Goal: Task Accomplishment & Management: Use online tool/utility

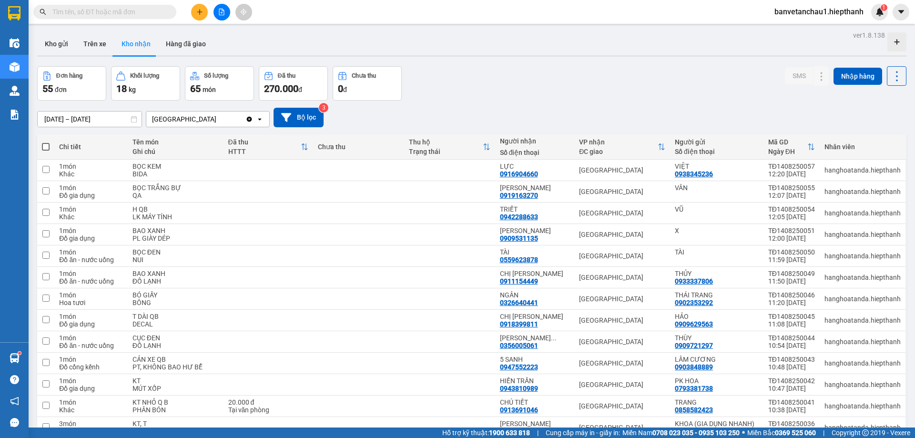
click at [255, 54] on div "Kho gửi Trên xe Kho nhận Hàng đã giao" at bounding box center [471, 44] width 869 height 24
click at [223, 13] on icon "file-add" at bounding box center [221, 12] width 7 height 7
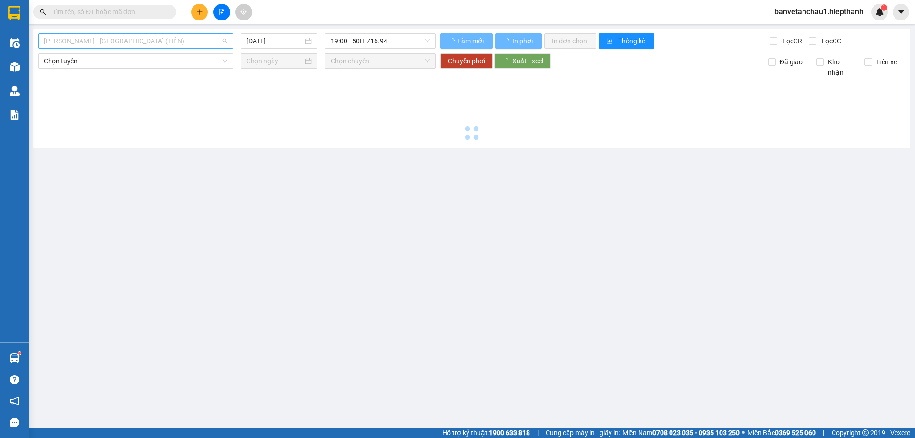
click at [162, 38] on span "[PERSON_NAME] - [GEOGRAPHIC_DATA] (TIỀN)" at bounding box center [135, 41] width 183 height 14
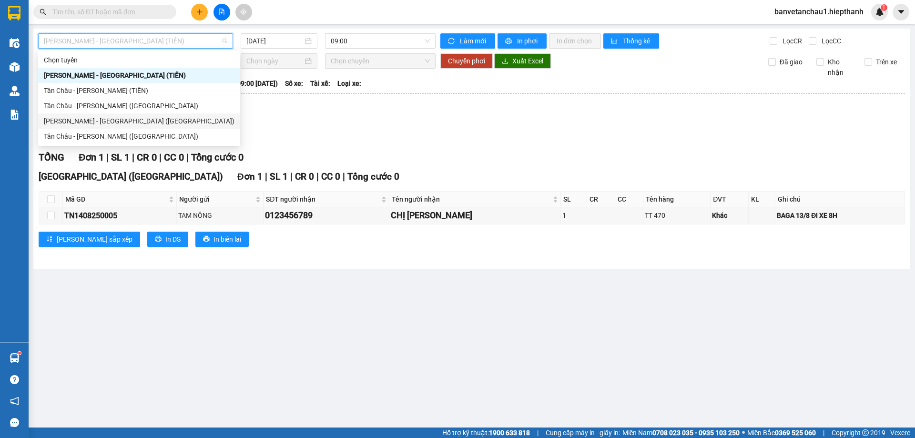
click at [131, 121] on div "[PERSON_NAME] - [GEOGRAPHIC_DATA] ([GEOGRAPHIC_DATA])" at bounding box center [139, 121] width 191 height 10
type input "[DATE]"
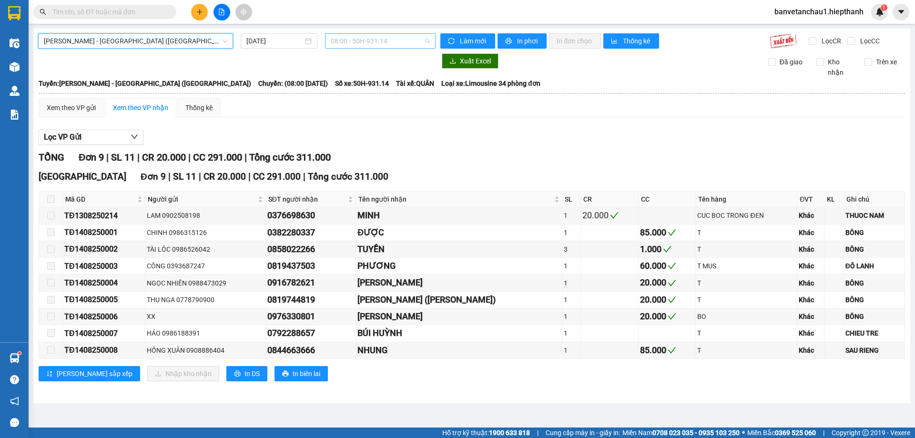
click at [393, 43] on span "08:00 - 50H-931.14" at bounding box center [380, 41] width 99 height 14
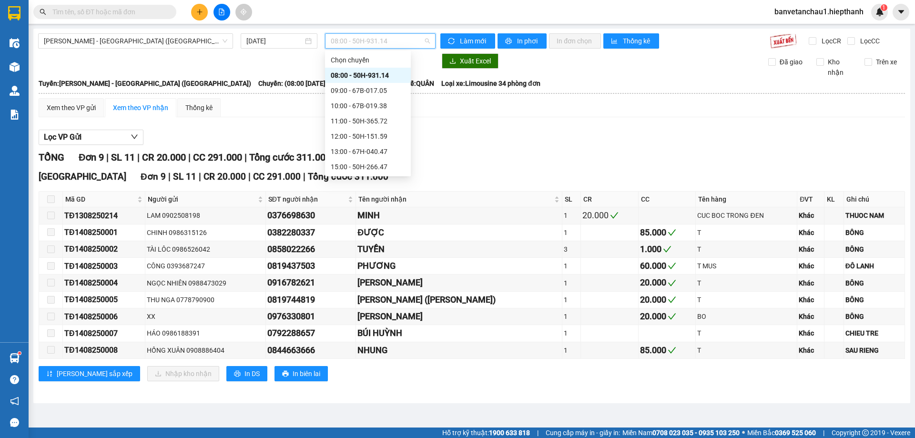
scroll to position [61, 0]
click at [352, 133] on div "19:00 - 50H-716.94" at bounding box center [368, 136] width 74 height 10
